Goal: Transaction & Acquisition: Subscribe to service/newsletter

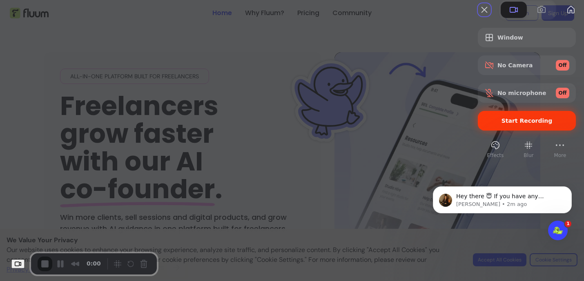
click at [507, 131] on div "Start Recording" at bounding box center [527, 121] width 98 height 20
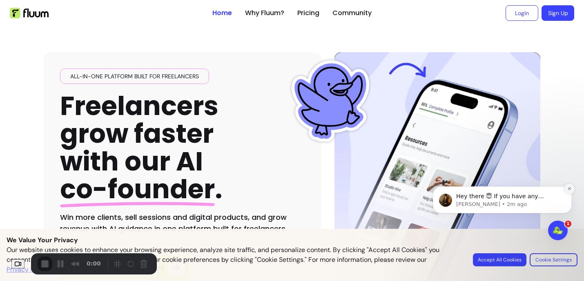
click at [569, 188] on icon "Dismiss notification" at bounding box center [569, 189] width 4 height 4
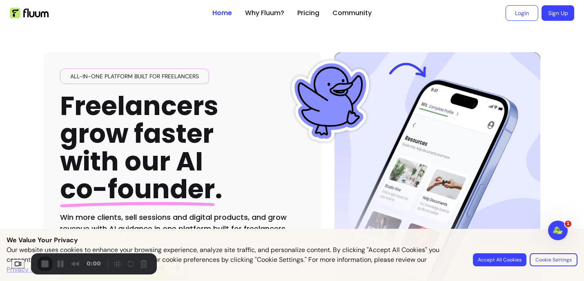
click at [293, 150] on div "All-in-one platform built for freelancers Freelancers grow faster with our AI c…" at bounding box center [182, 152] width 245 height 166
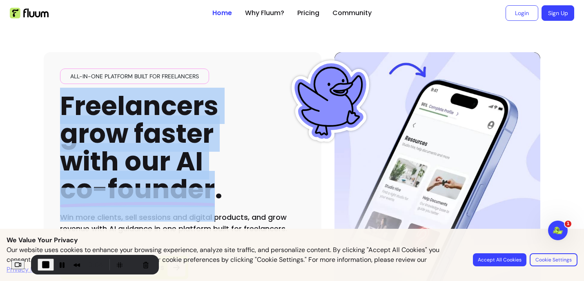
drag, startPoint x: 66, startPoint y: 100, endPoint x: 212, endPoint y: 202, distance: 177.9
click at [212, 202] on h1 "Freelancers grow faster with our AI co-founder ." at bounding box center [141, 148] width 163 height 112
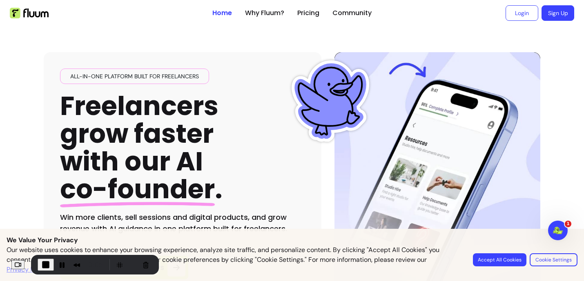
click at [143, 112] on h1 "Freelancers grow faster with our AI co-founder ." at bounding box center [141, 148] width 163 height 112
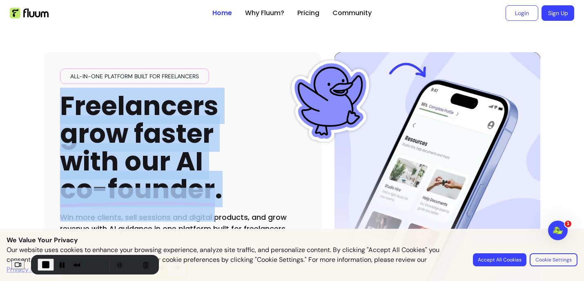
drag, startPoint x: 52, startPoint y: 99, endPoint x: 223, endPoint y: 190, distance: 194.1
click at [220, 193] on div "All-in-one platform built for freelancers Freelancers grow faster with our AI c…" at bounding box center [183, 178] width 278 height 252
click at [553, 12] on link "Sign Up" at bounding box center [558, 13] width 33 height 16
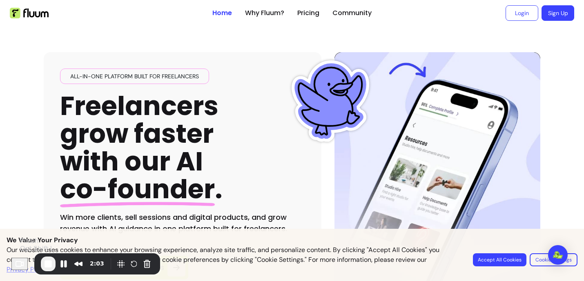
click at [46, 263] on button "End Recording" at bounding box center [48, 264] width 15 height 15
